Goal: Find contact information: Find contact information

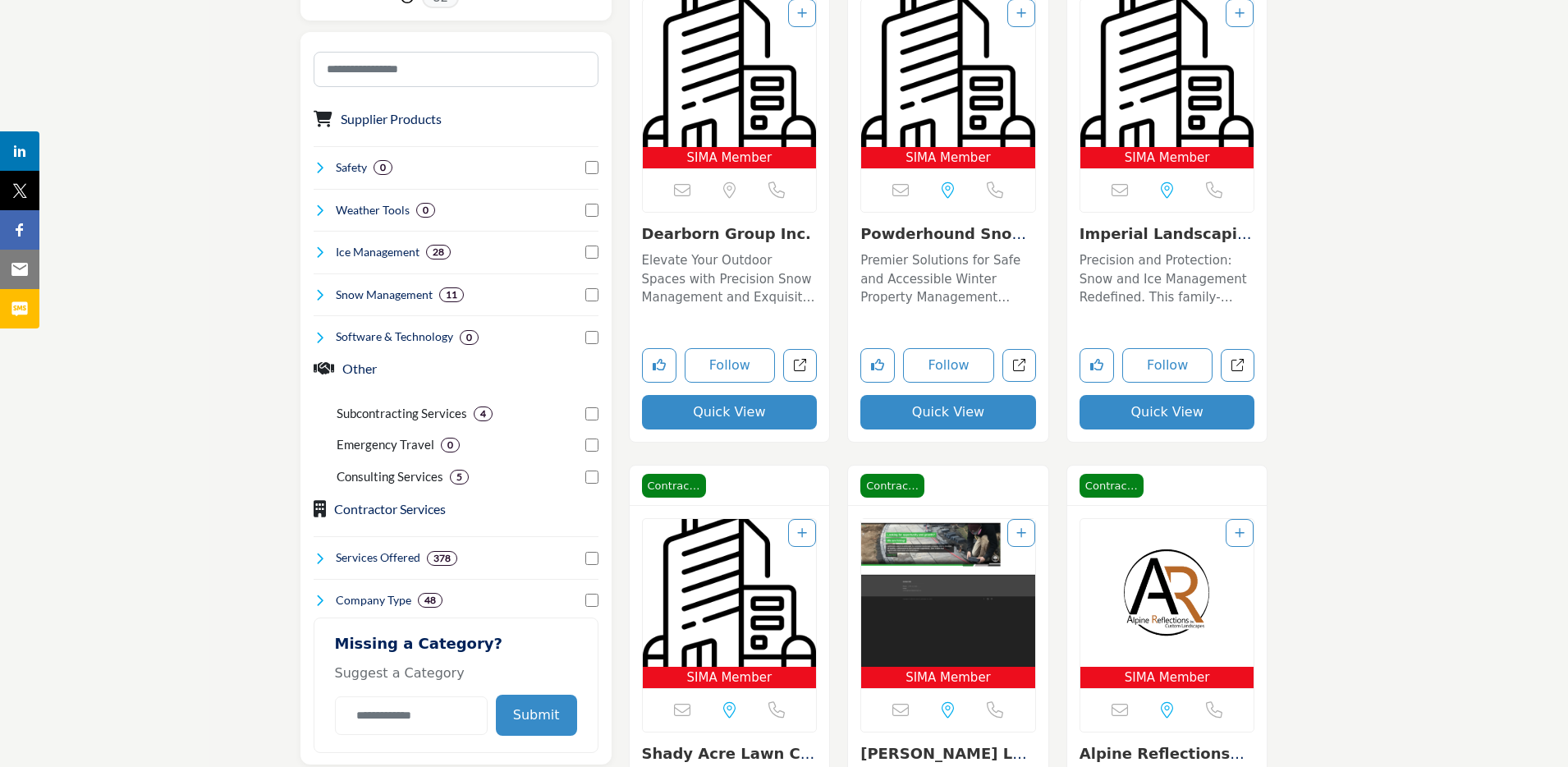
scroll to position [567, 0]
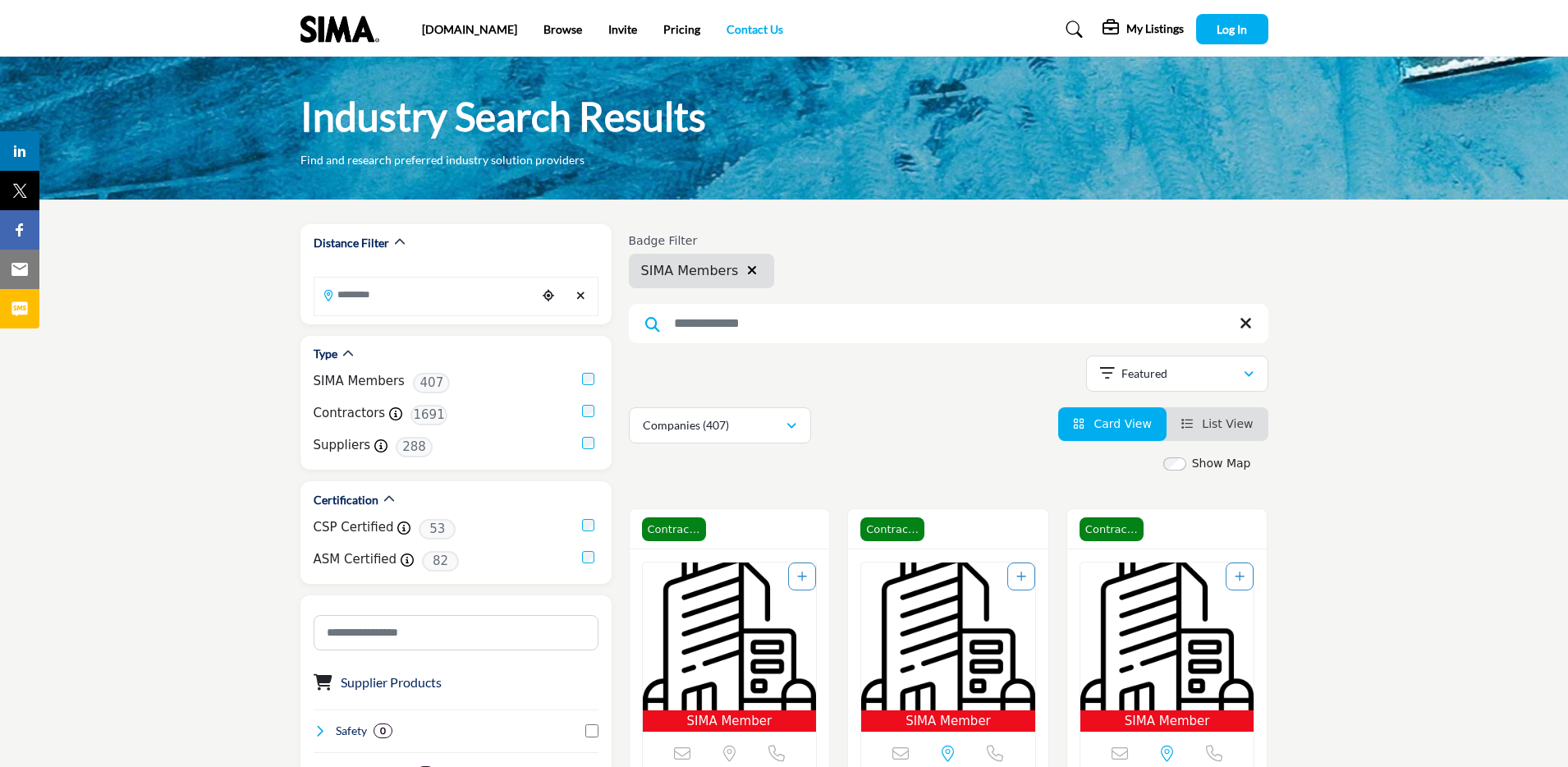
click at [726, 32] on link "Contact Us" at bounding box center [754, 29] width 57 height 14
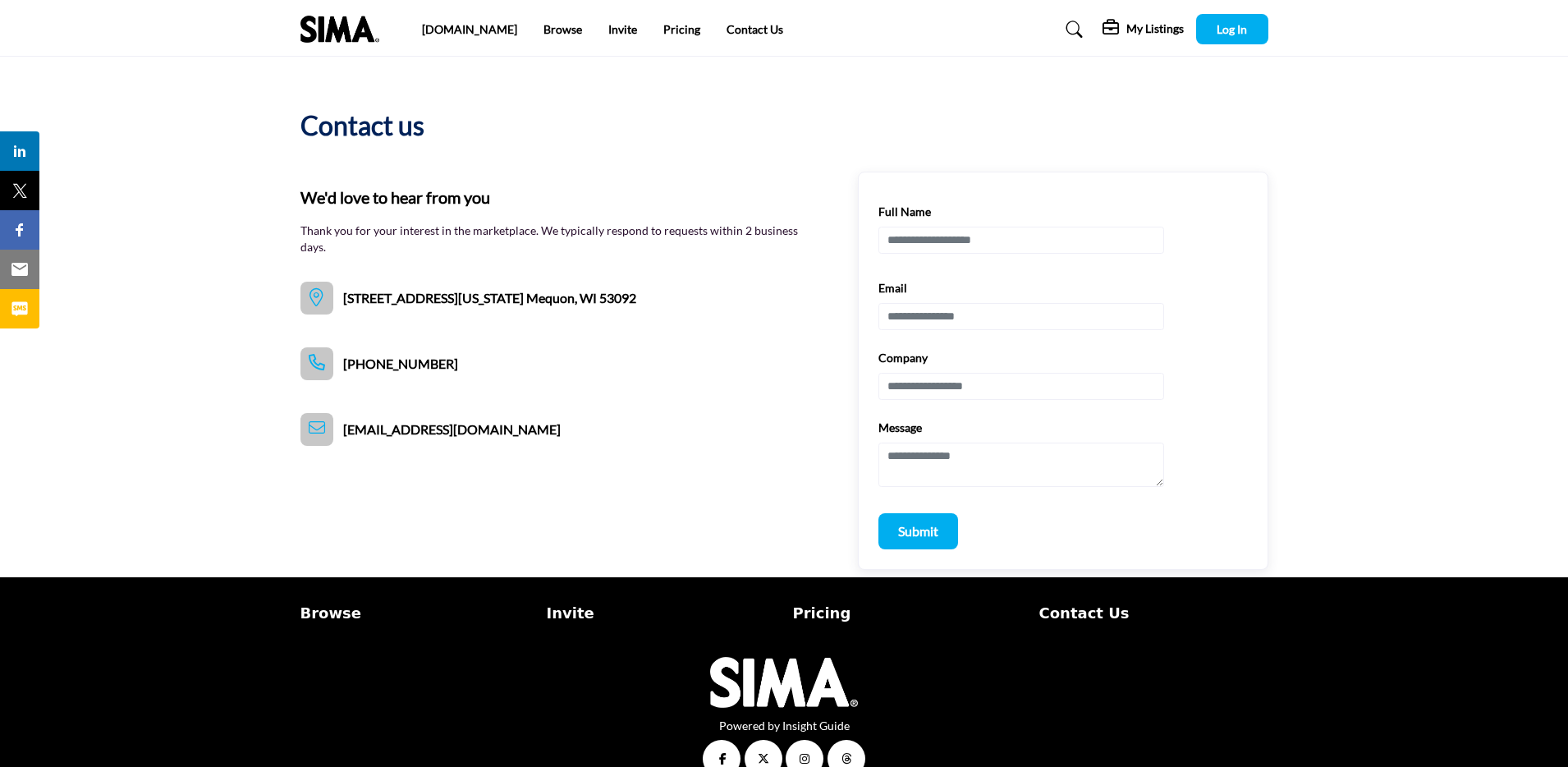
click at [322, 22] on img at bounding box center [344, 29] width 87 height 27
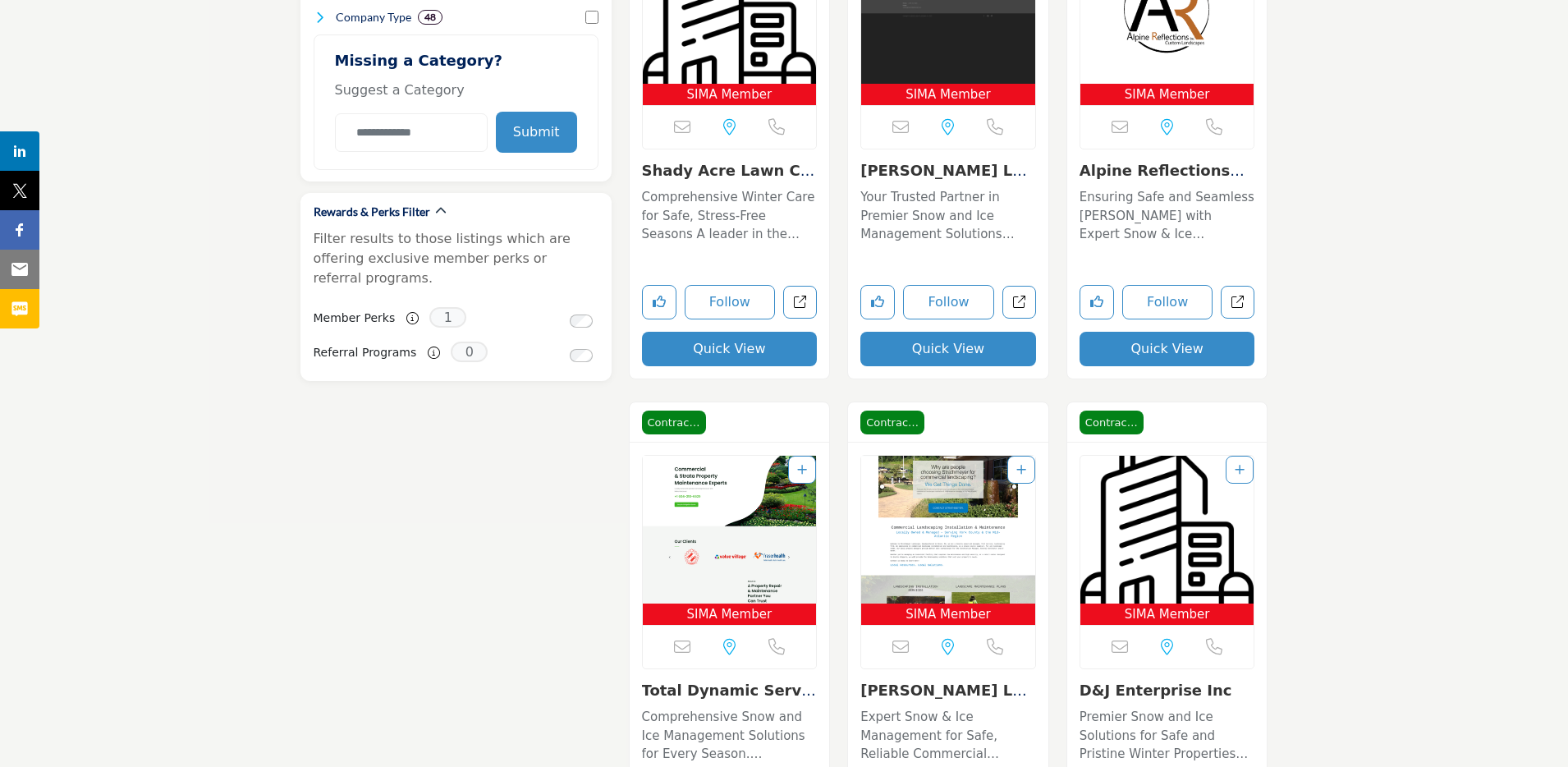
scroll to position [1147, 0]
